Goal: Task Accomplishment & Management: Manage account settings

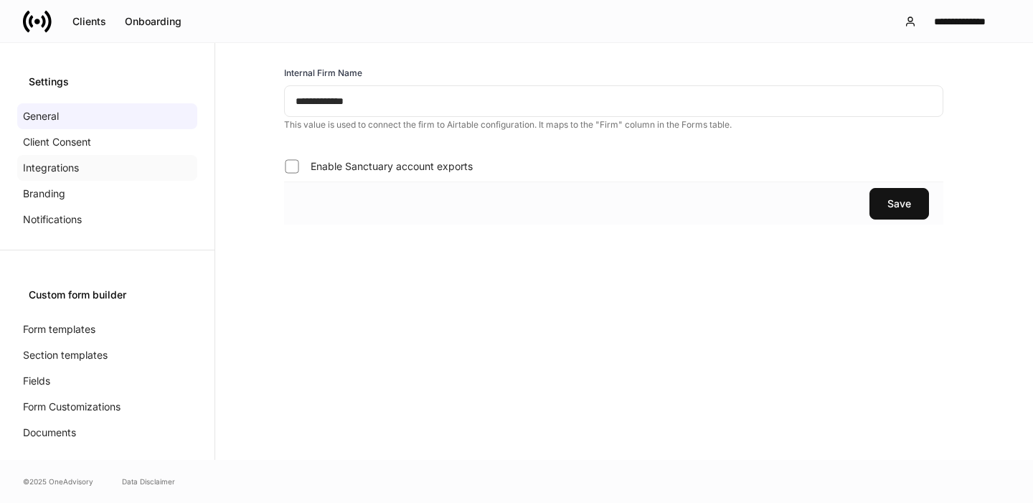
click at [78, 166] on p "Integrations" at bounding box center [51, 168] width 56 height 14
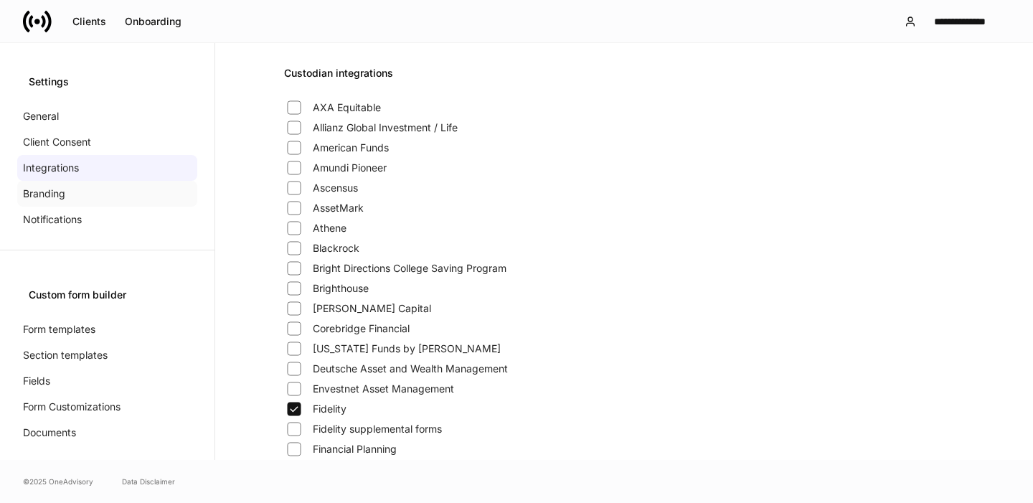
click at [23, 194] on p "Branding" at bounding box center [44, 193] width 42 height 14
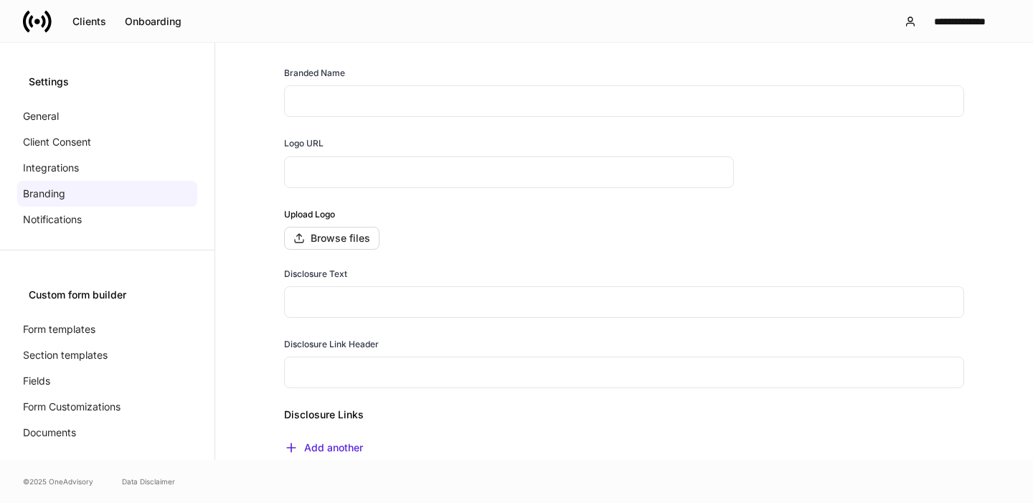
click at [311, 174] on input "text" at bounding box center [509, 172] width 450 height 32
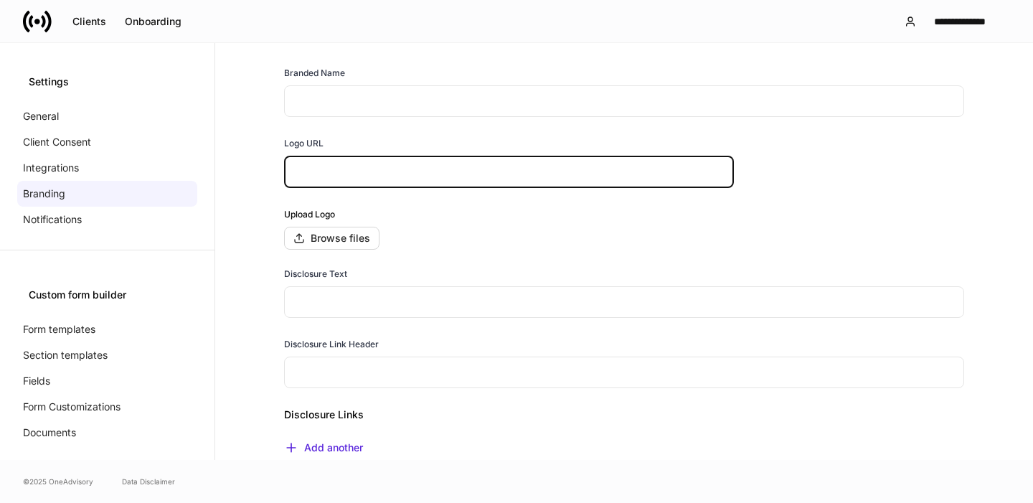
drag, startPoint x: 325, startPoint y: 172, endPoint x: 262, endPoint y: 154, distance: 64.9
click at [325, 172] on input "text" at bounding box center [509, 172] width 450 height 32
click at [269, 158] on div "Branded Name ​ Logo URL ​ Upload Logo Browse files Disclosure Text ​ Disclosure…" at bounding box center [624, 391] width 772 height 650
